Goal: Task Accomplishment & Management: Manage account settings

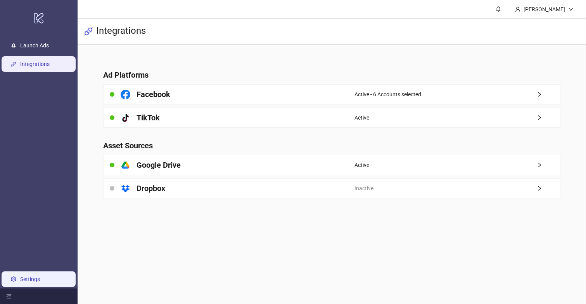
click at [35, 280] on link "Settings" at bounding box center [30, 279] width 20 height 6
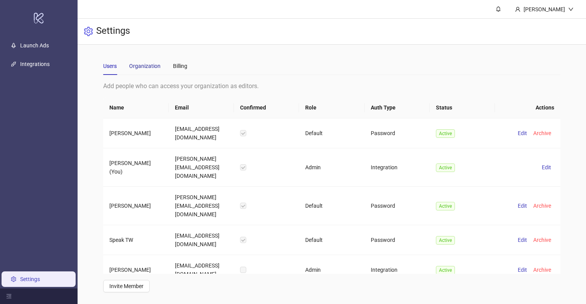
click at [150, 64] on div "Organization" at bounding box center [144, 66] width 31 height 9
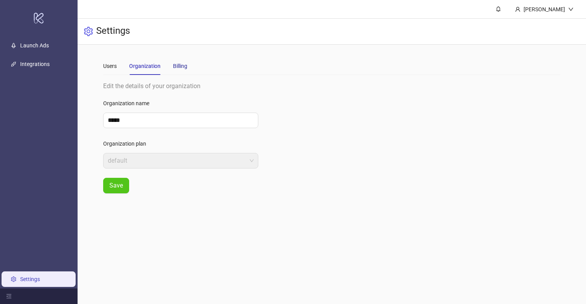
click at [183, 68] on div "Billing" at bounding box center [180, 66] width 14 height 9
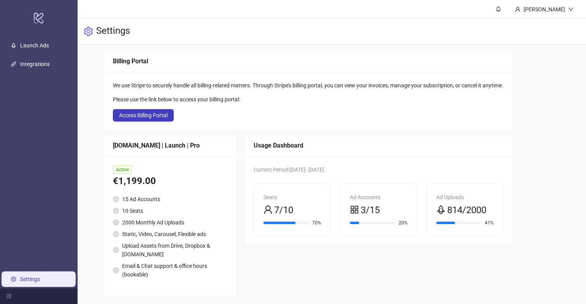
scroll to position [32, 0]
